Goal: Complete application form: Complete application form

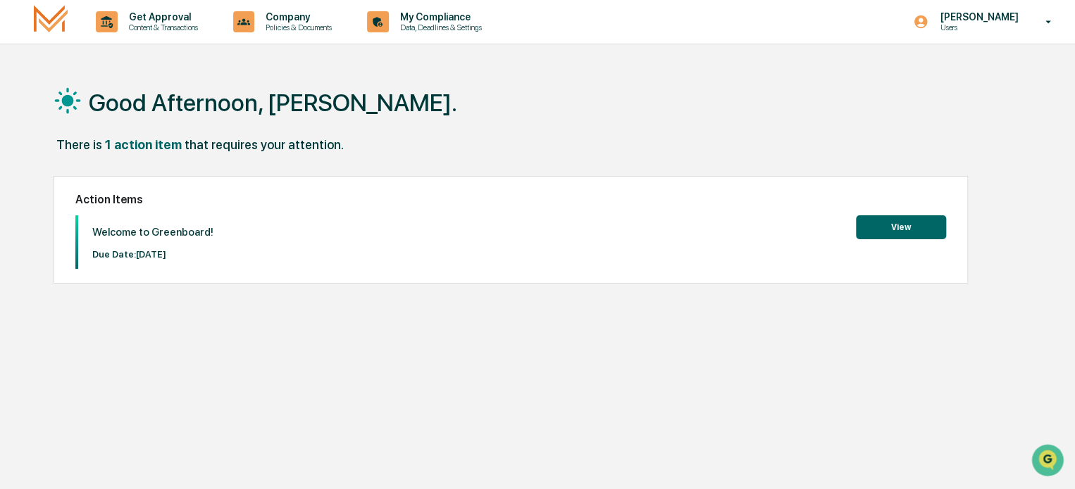
click at [888, 227] on button "View" at bounding box center [901, 227] width 90 height 24
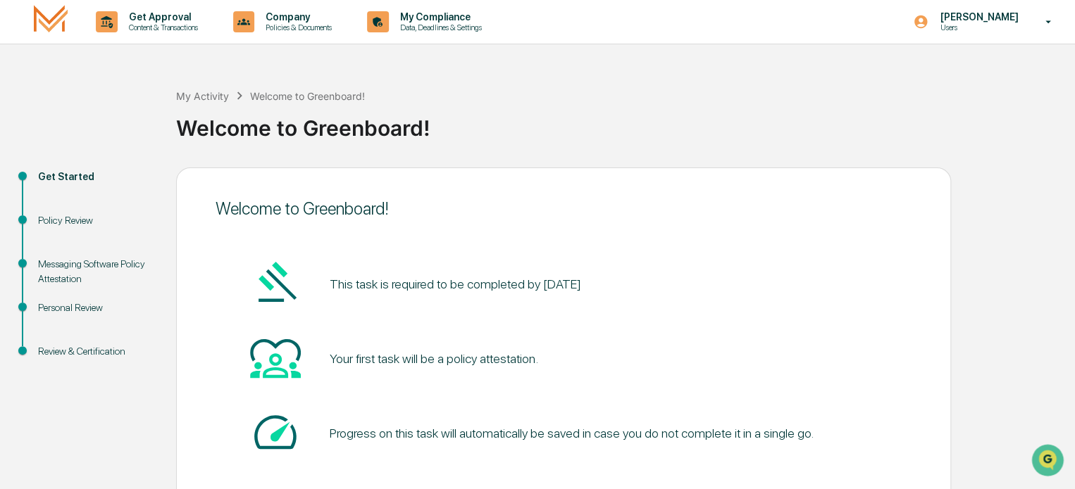
scroll to position [77, 0]
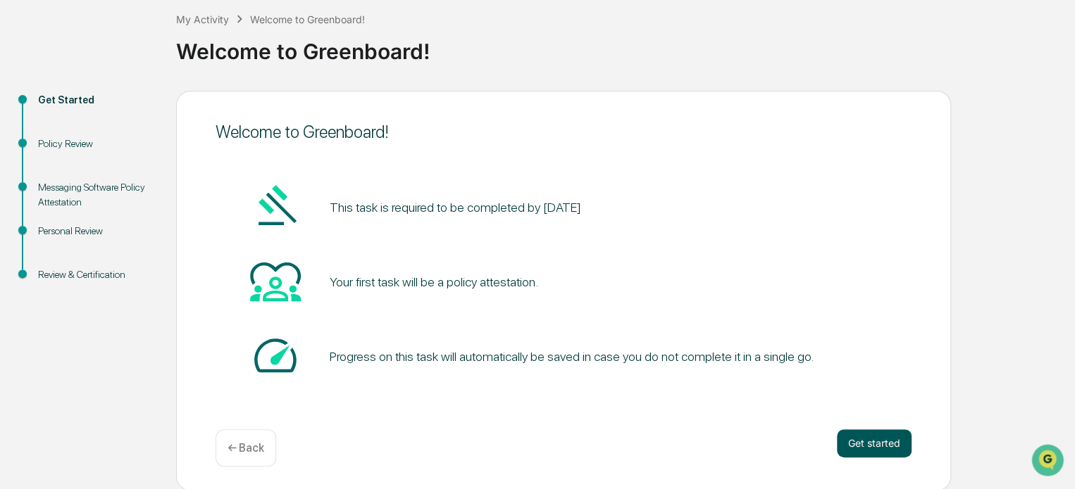
click at [882, 444] on button "Get started" at bounding box center [874, 444] width 75 height 28
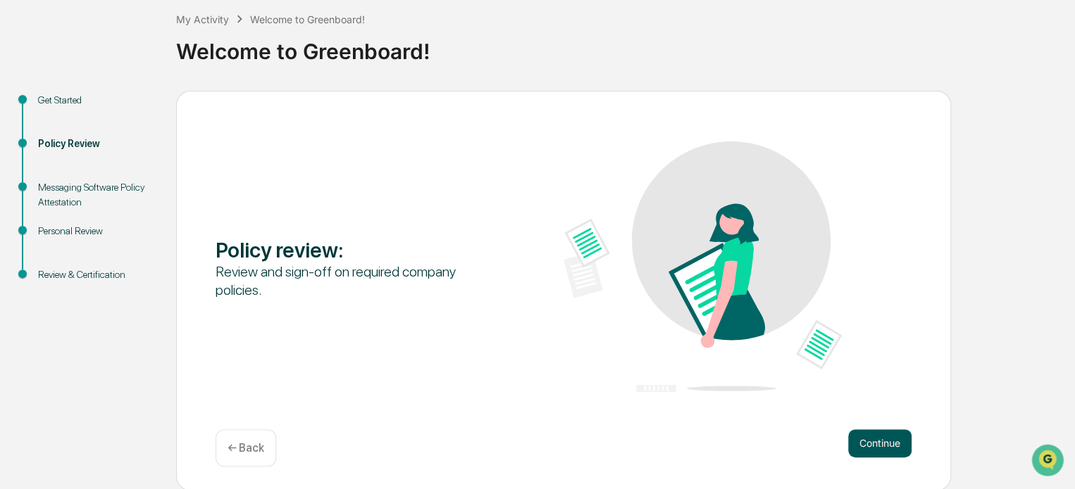
click at [882, 441] on button "Continue" at bounding box center [879, 444] width 63 height 28
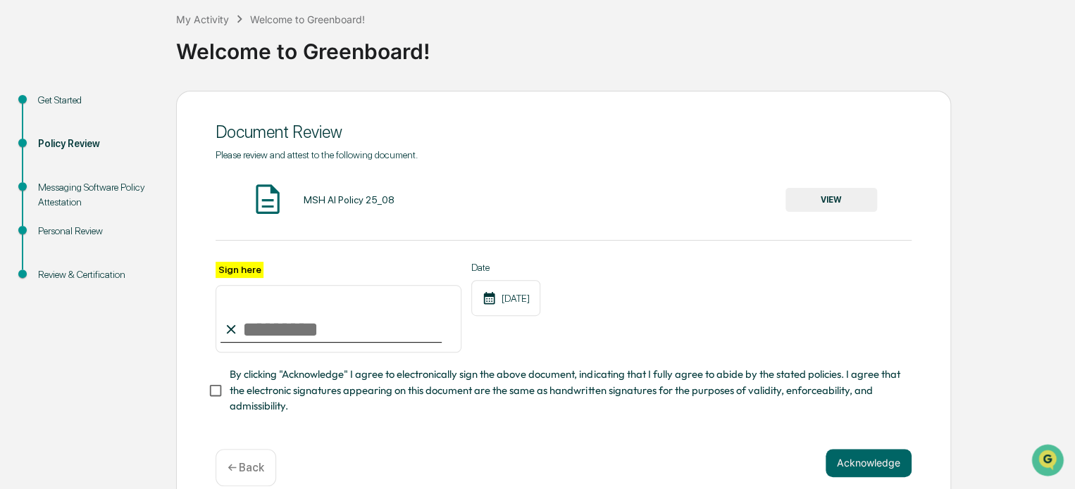
click at [258, 323] on input "Sign here" at bounding box center [338, 319] width 246 height 68
type input "**********"
click at [846, 194] on button "VIEW" at bounding box center [831, 200] width 92 height 24
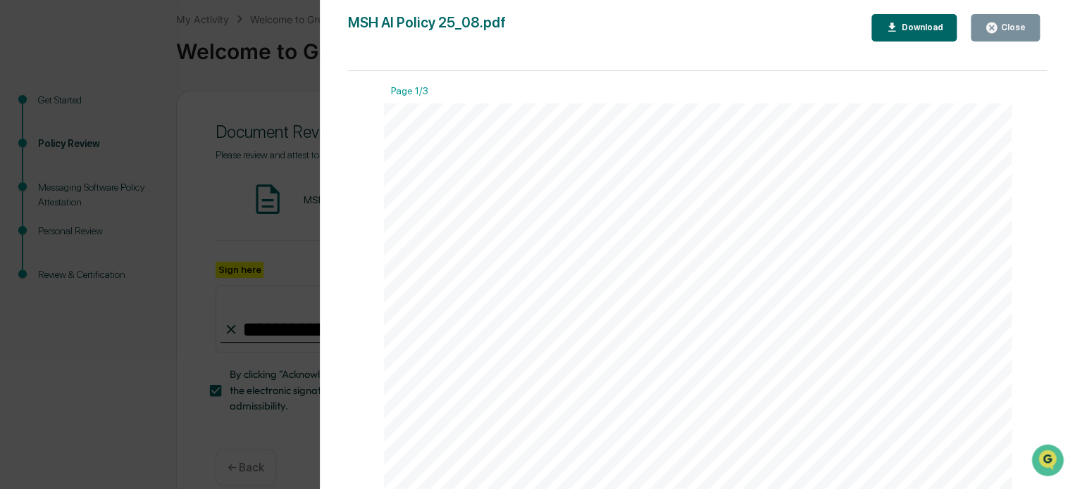
click at [1002, 25] on div "Close" at bounding box center [1011, 28] width 27 height 10
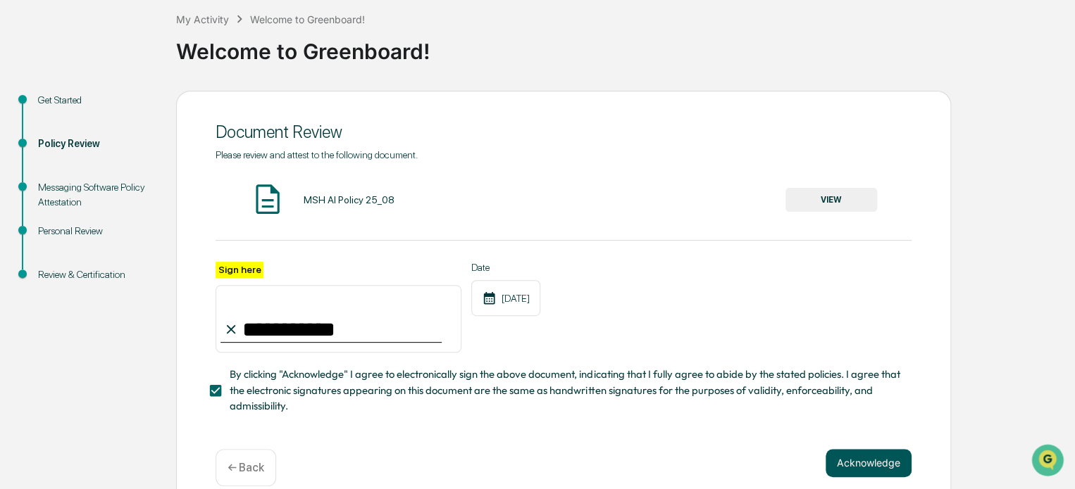
click at [867, 467] on button "Acknowledge" at bounding box center [868, 463] width 86 height 28
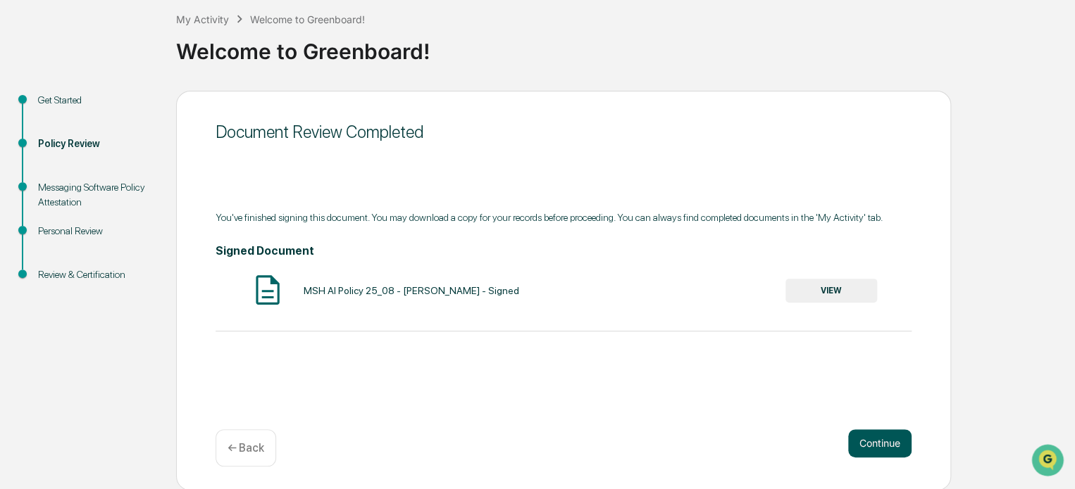
click at [892, 441] on button "Continue" at bounding box center [879, 444] width 63 height 28
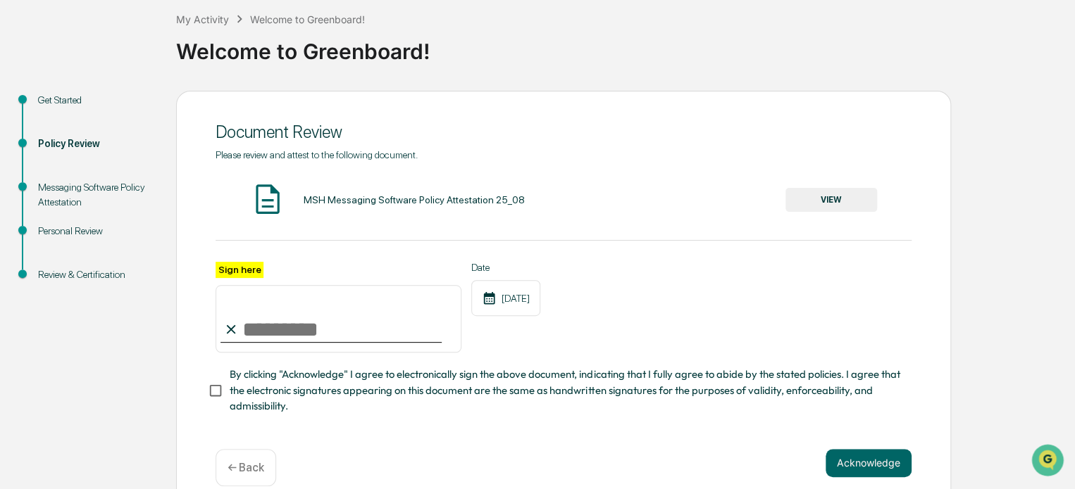
click at [829, 196] on button "VIEW" at bounding box center [831, 200] width 92 height 24
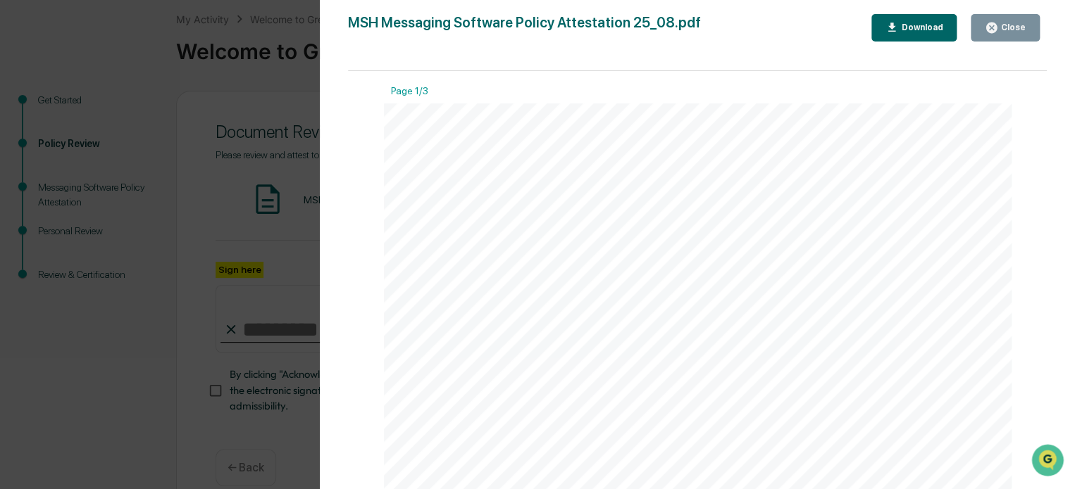
click at [1020, 27] on div "Close" at bounding box center [1011, 28] width 27 height 10
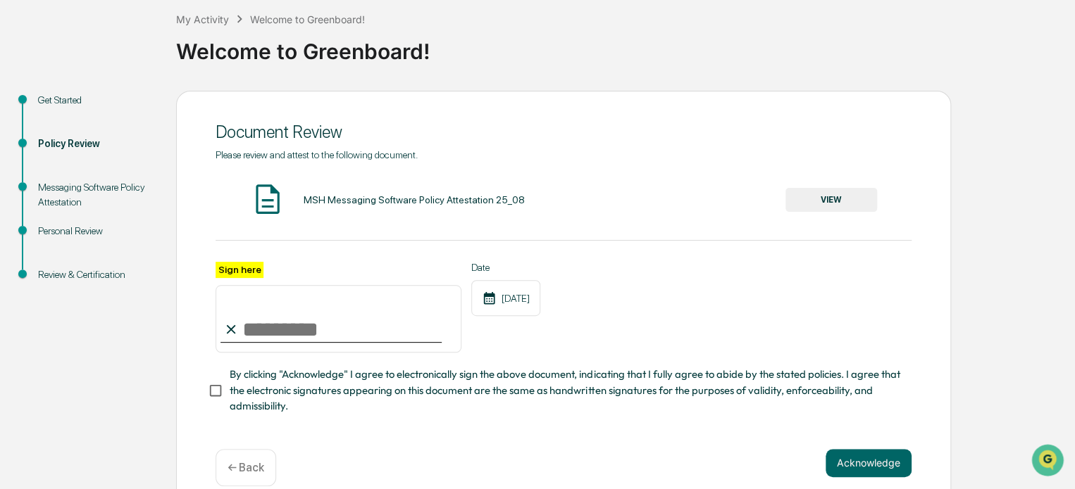
click at [247, 337] on input "Sign here" at bounding box center [338, 319] width 246 height 68
type input "**********"
click at [865, 470] on button "Acknowledge" at bounding box center [868, 463] width 86 height 28
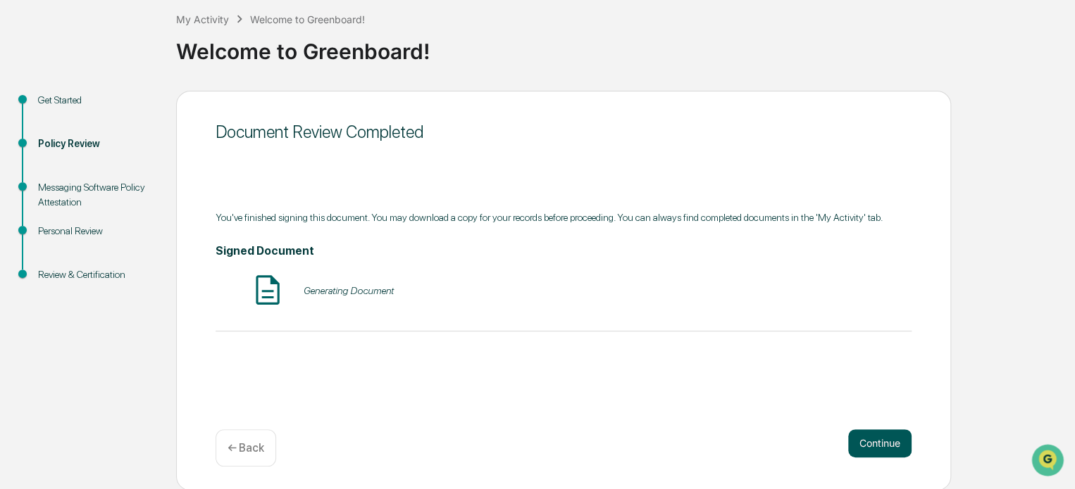
click at [889, 445] on button "Continue" at bounding box center [879, 444] width 63 height 28
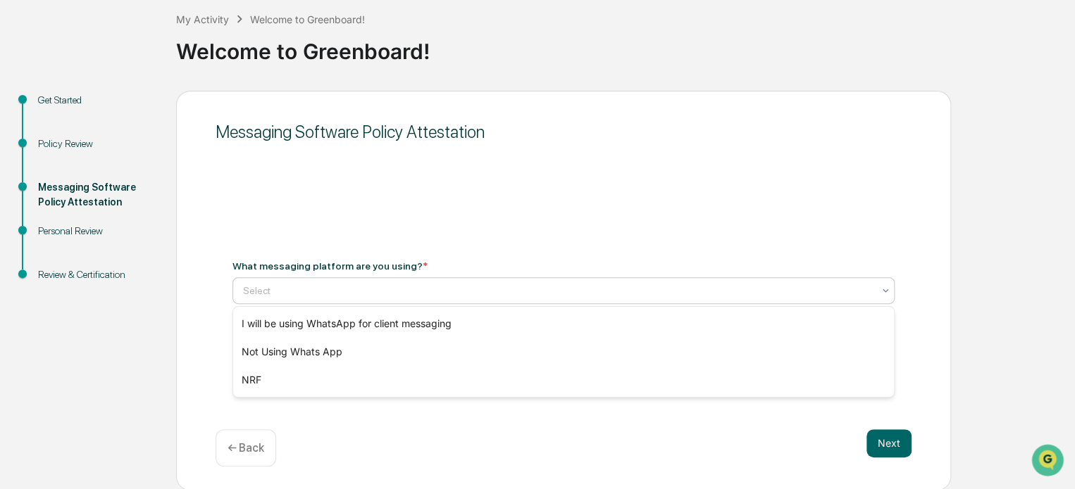
click at [279, 291] on div at bounding box center [558, 291] width 630 height 14
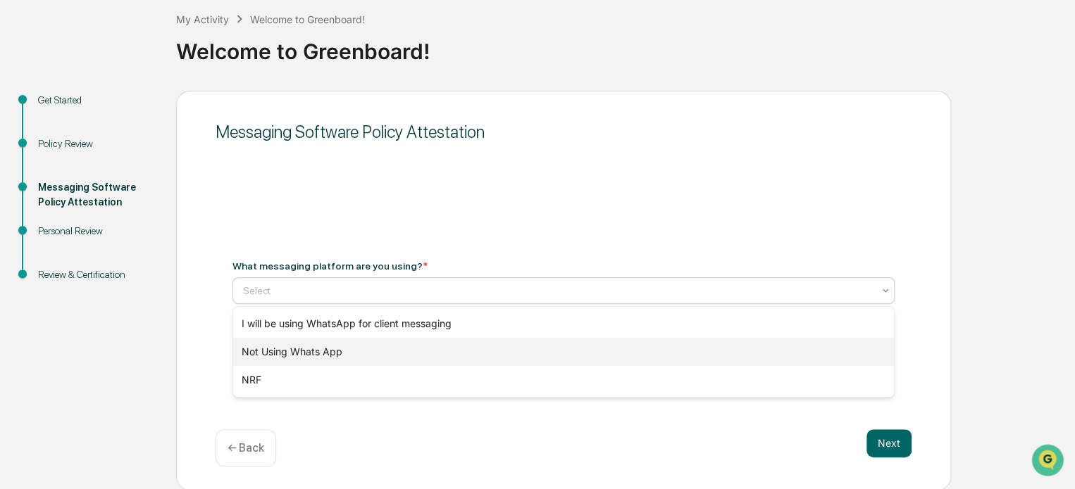
click at [289, 354] on div "Not Using Whats App" at bounding box center [563, 352] width 661 height 28
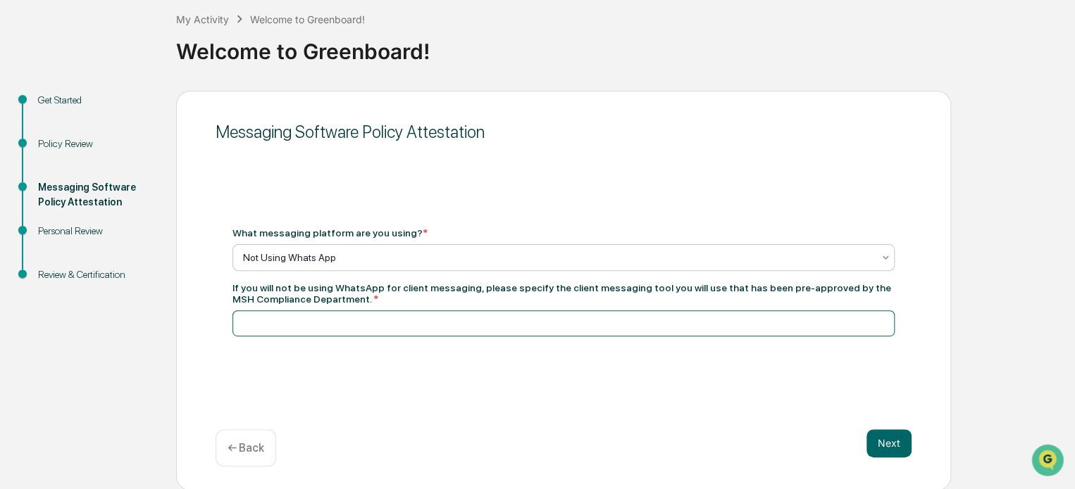
click at [251, 325] on input at bounding box center [563, 324] width 662 height 26
type input "*********"
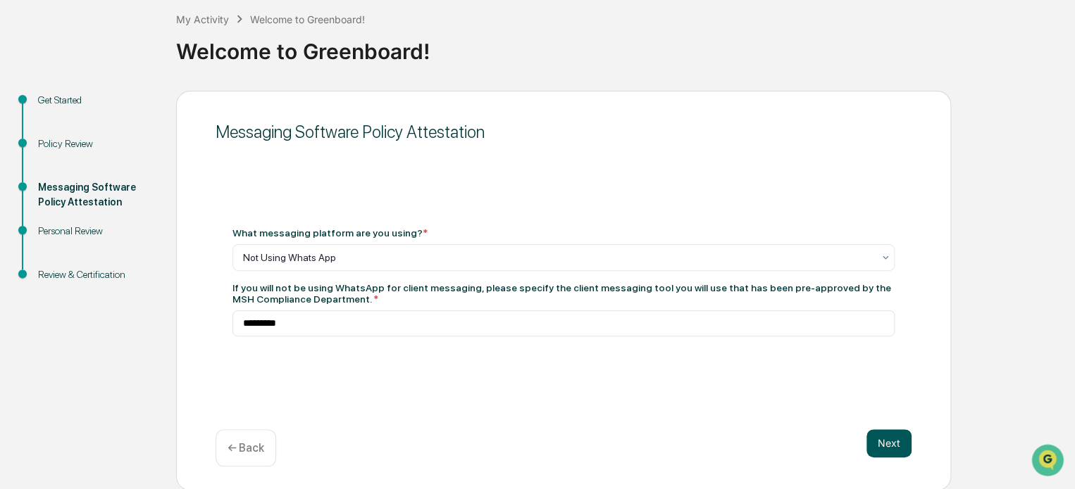
click at [883, 441] on button "Next" at bounding box center [888, 444] width 45 height 28
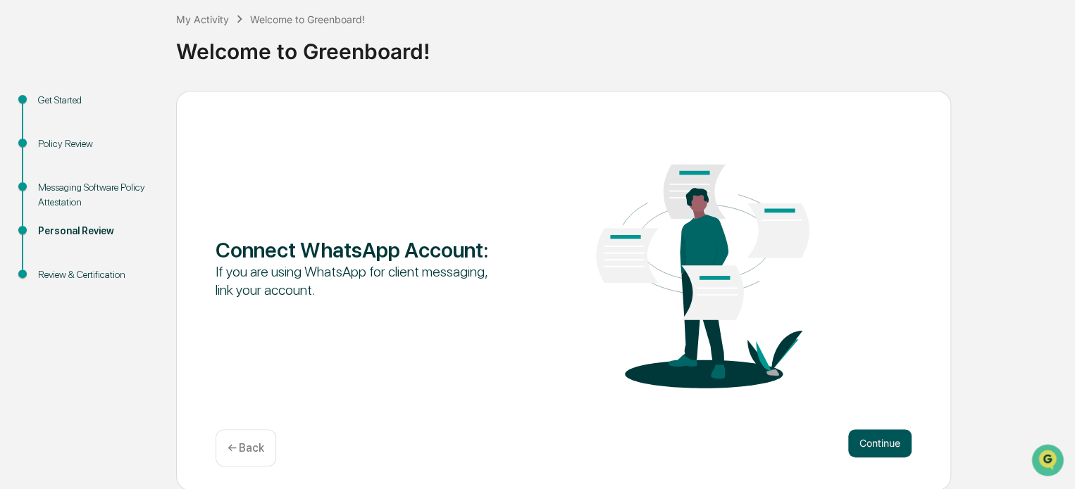
click at [877, 439] on button "Continue" at bounding box center [879, 444] width 63 height 28
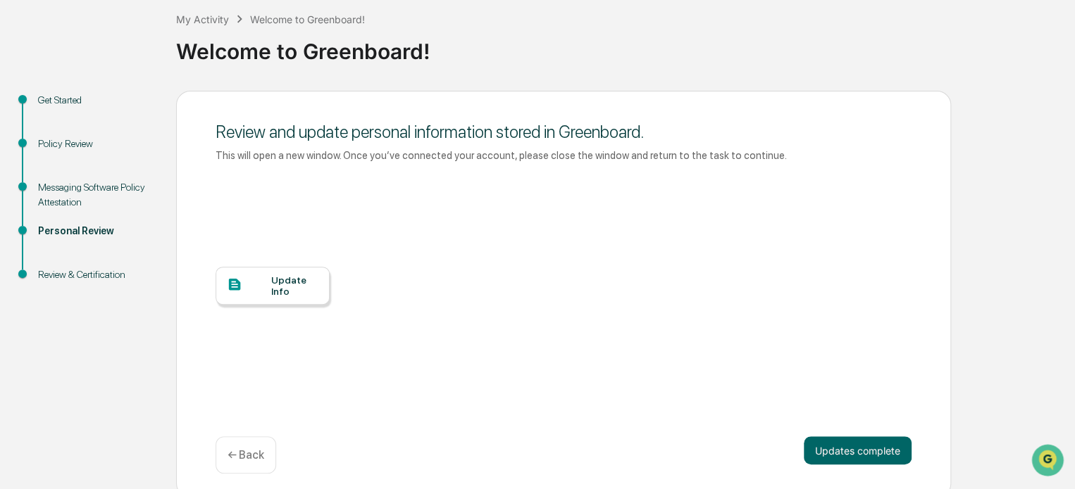
click at [276, 281] on div "Update Info" at bounding box center [294, 286] width 47 height 23
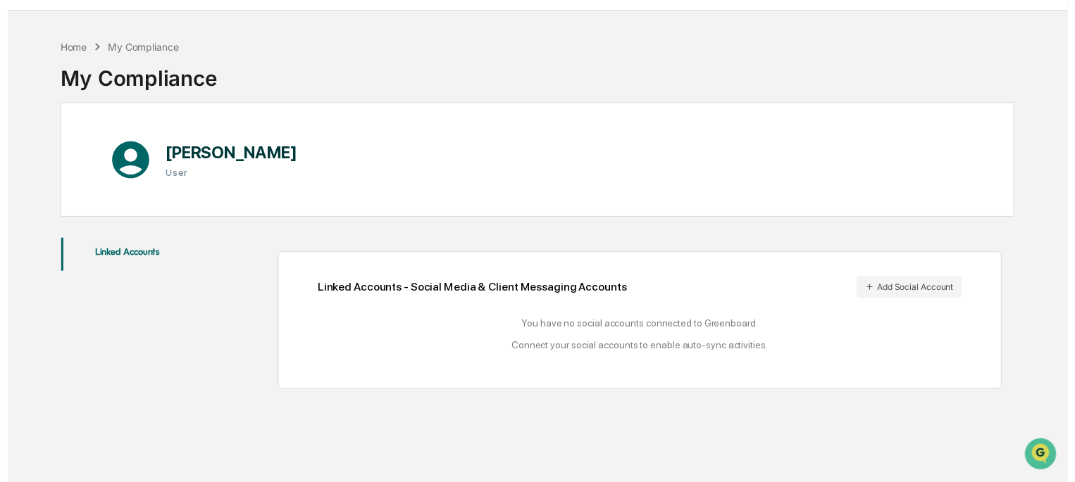
scroll to position [67, 0]
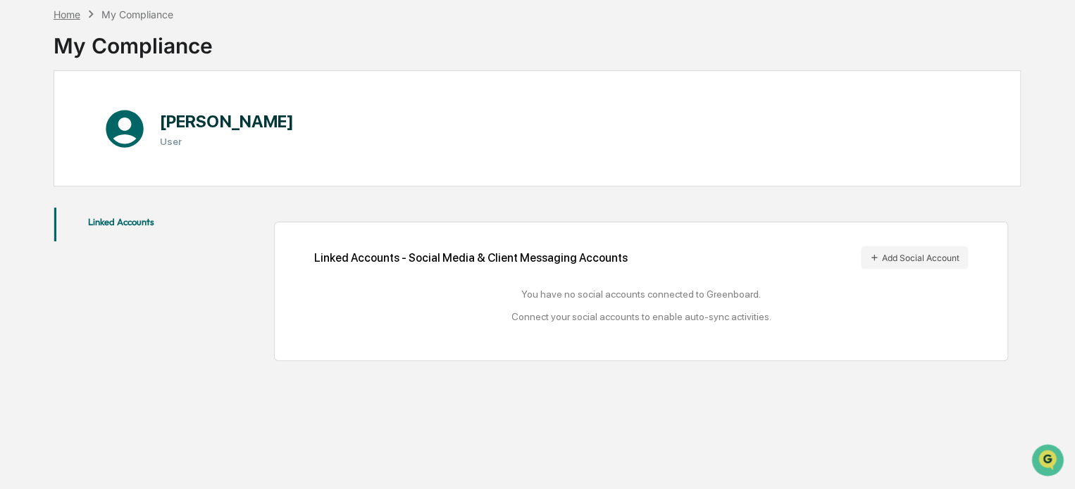
click at [72, 13] on div "Home" at bounding box center [67, 14] width 27 height 12
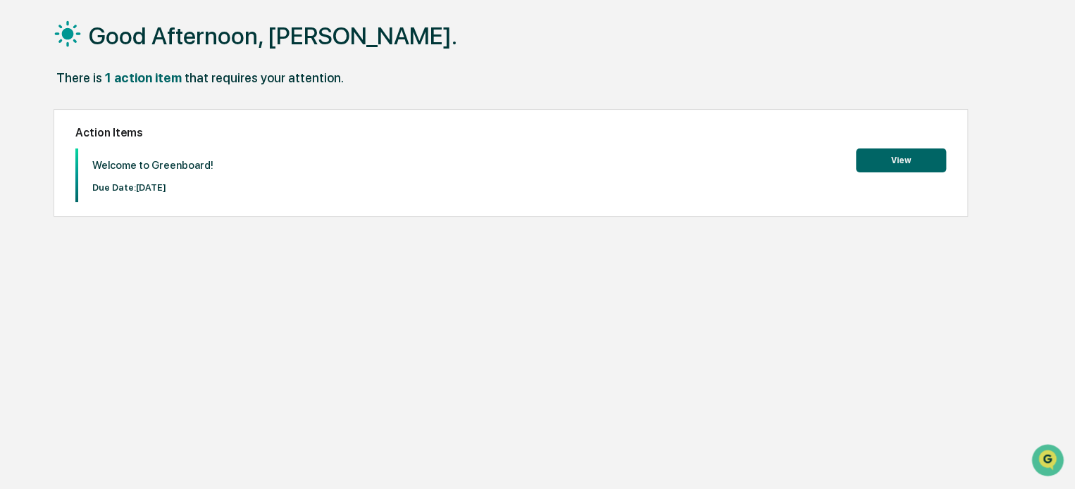
click at [894, 163] on button "View" at bounding box center [901, 161] width 90 height 24
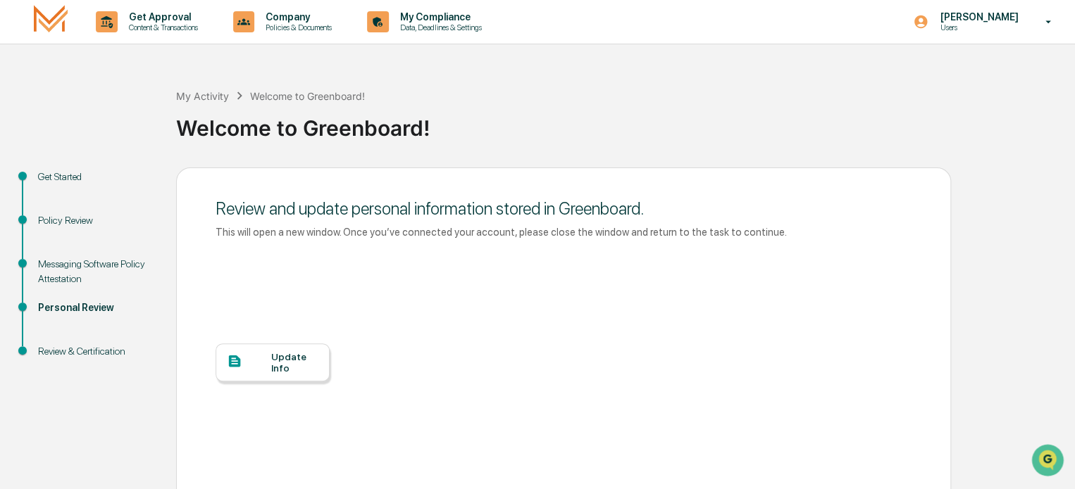
scroll to position [85, 0]
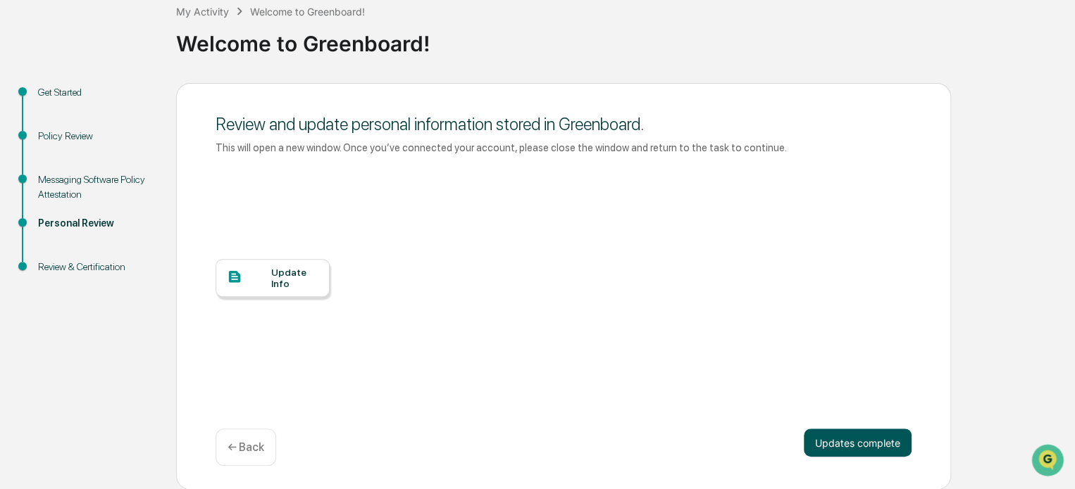
click at [872, 438] on button "Updates complete" at bounding box center [858, 443] width 108 height 28
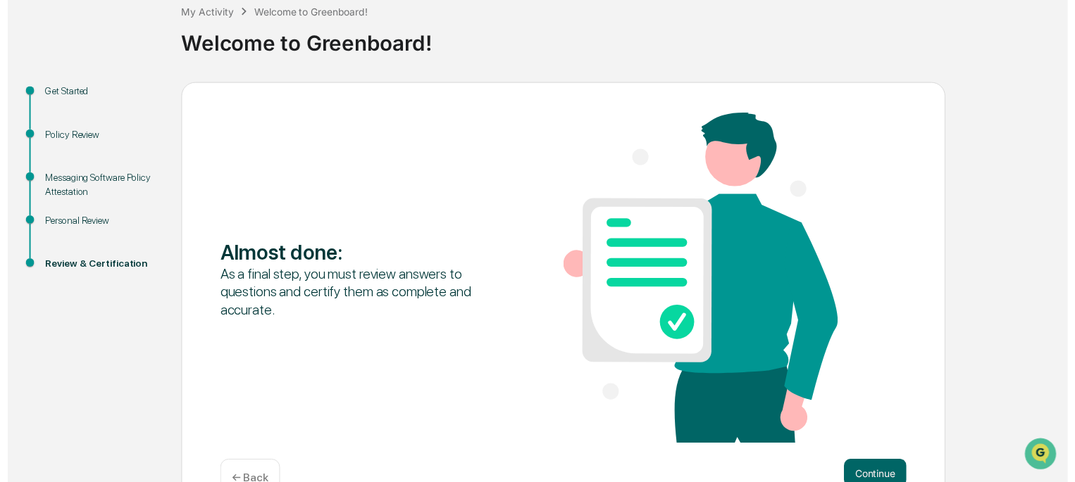
scroll to position [121, 0]
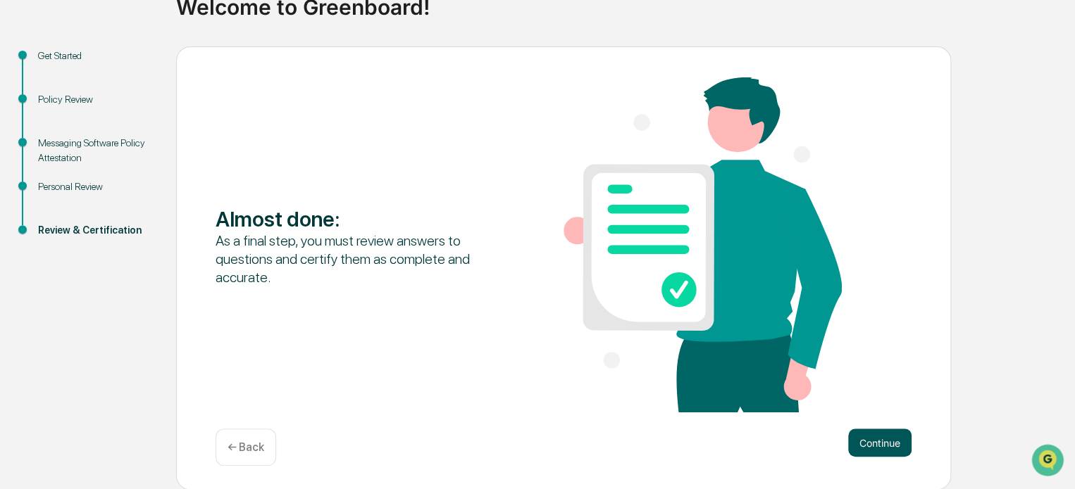
click at [873, 444] on button "Continue" at bounding box center [879, 443] width 63 height 28
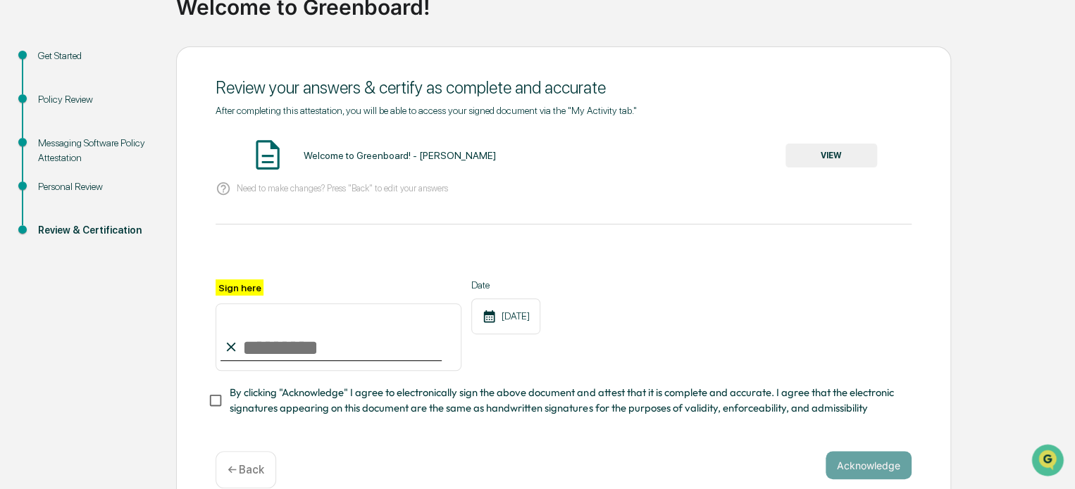
click at [840, 157] on button "VIEW" at bounding box center [831, 156] width 92 height 24
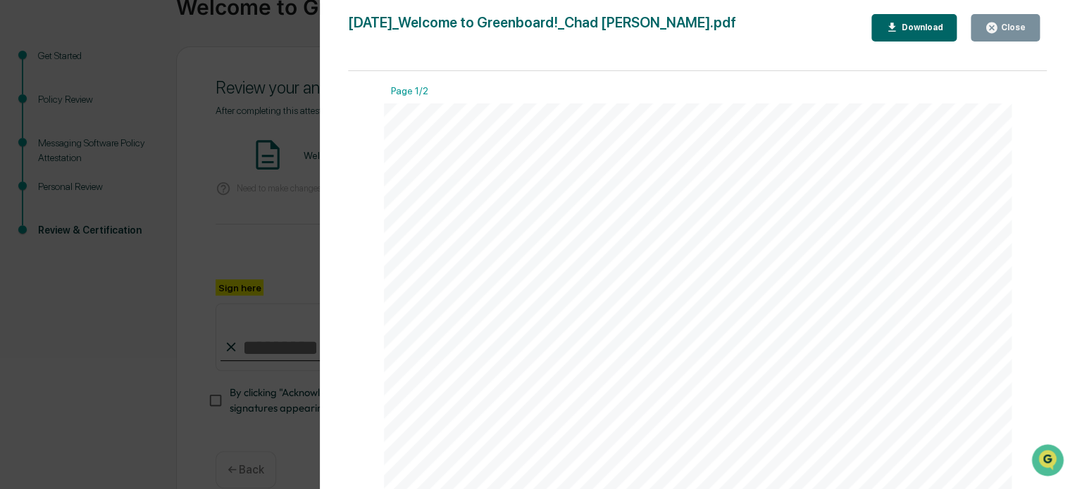
click at [1015, 27] on div "Close" at bounding box center [1011, 28] width 27 height 10
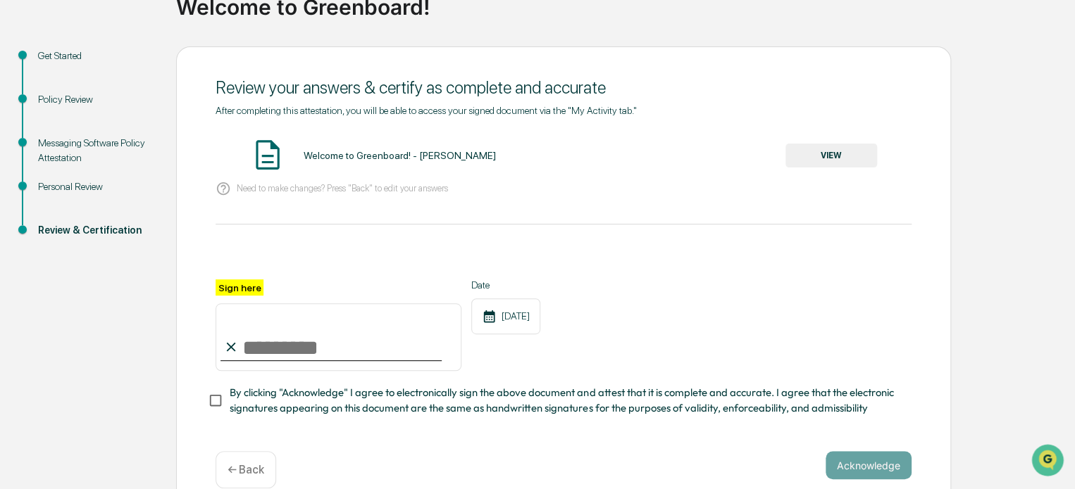
click at [259, 347] on input "Sign here" at bounding box center [338, 338] width 246 height 68
type input "**********"
click at [875, 473] on button "Acknowledge" at bounding box center [868, 465] width 86 height 28
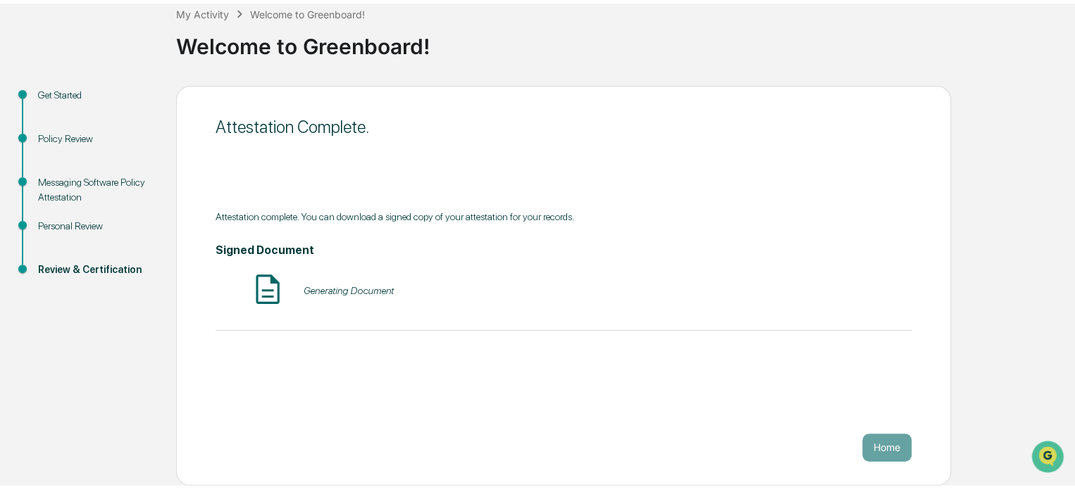
scroll to position [77, 0]
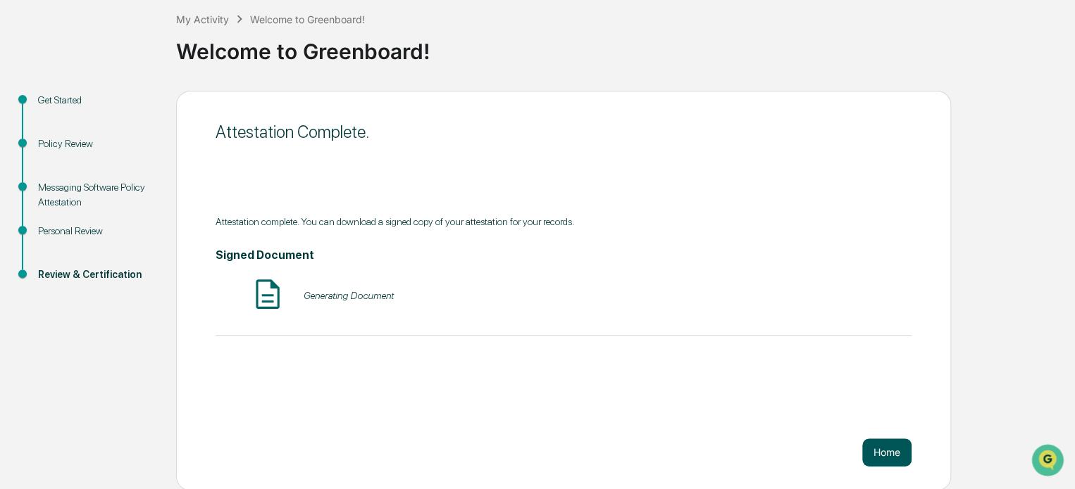
click at [882, 449] on button "Home" at bounding box center [886, 453] width 49 height 28
